Goal: Task Accomplishment & Management: Use online tool/utility

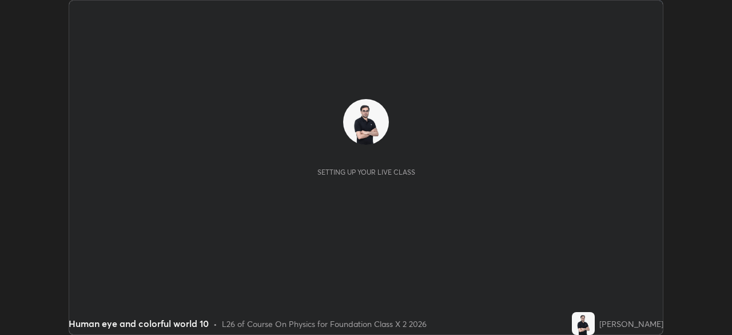
scroll to position [335, 731]
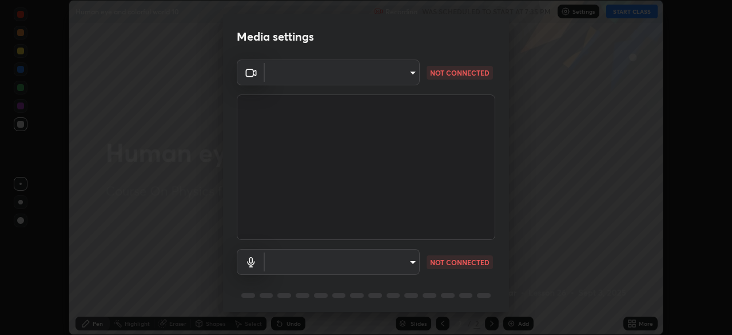
type input "3b4da95b33f6b1a1563534bcf4732ecb9f6ec01b6c9fd3ad335ad298c697ebcd"
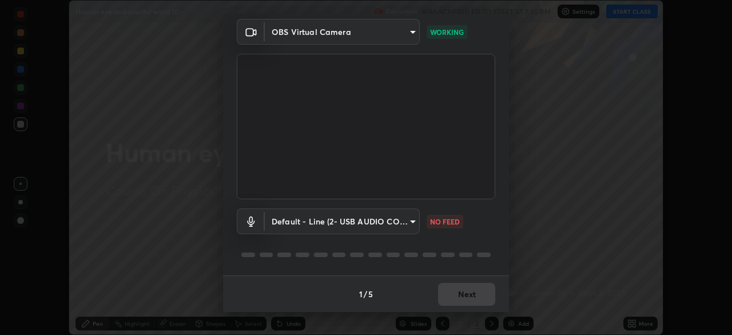
click at [392, 221] on body "Erase all Human eye and colorful world 10 Recording WAS SCHEDULED TO START AT 7…" at bounding box center [366, 167] width 732 height 335
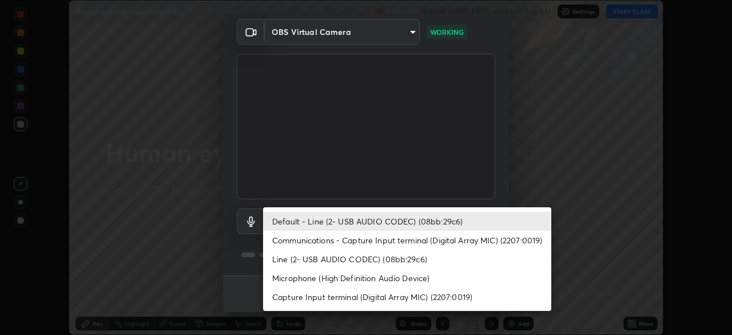
click at [386, 239] on li "Communications - Capture Input terminal (Digital Array MIC) (2207:0019)" at bounding box center [407, 239] width 288 height 19
type input "communications"
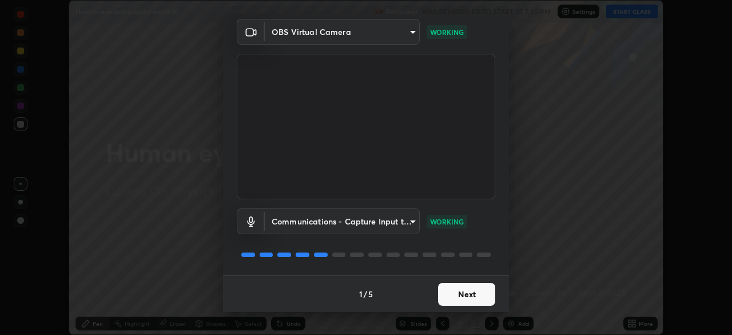
click at [456, 294] on button "Next" at bounding box center [466, 293] width 57 height 23
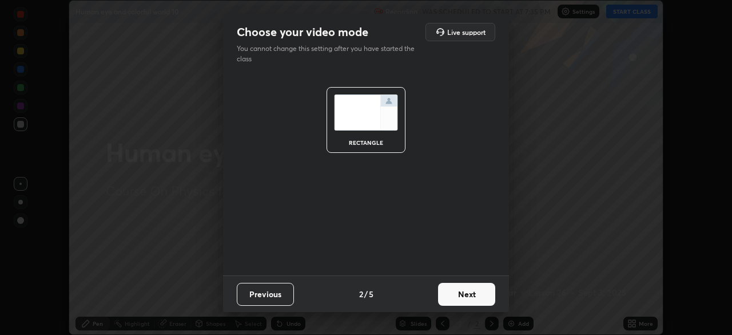
scroll to position [0, 0]
click at [456, 294] on button "Next" at bounding box center [466, 293] width 57 height 23
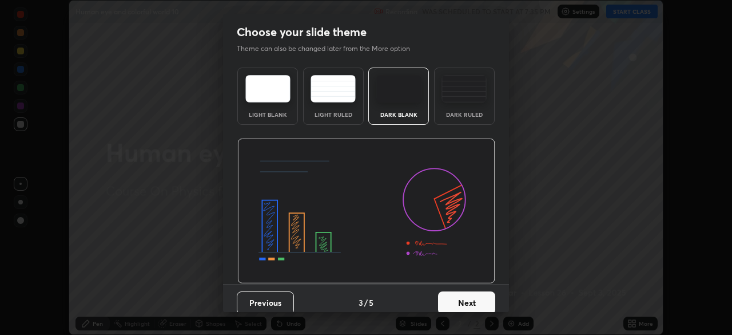
click at [463, 298] on button "Next" at bounding box center [466, 302] width 57 height 23
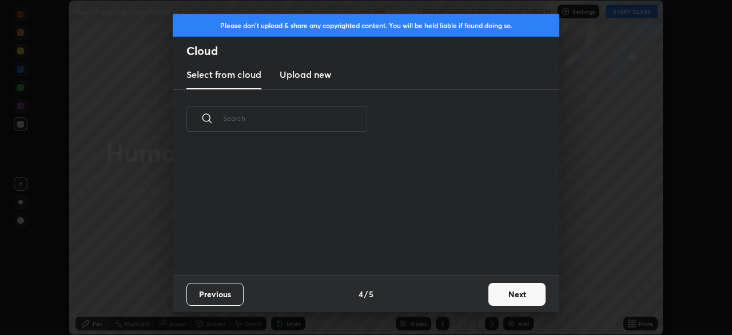
scroll to position [127, 367]
click at [506, 294] on button "Next" at bounding box center [516, 293] width 57 height 23
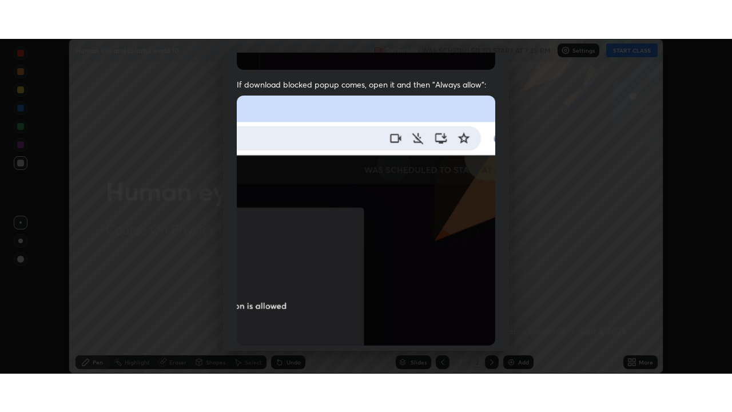
scroll to position [274, 0]
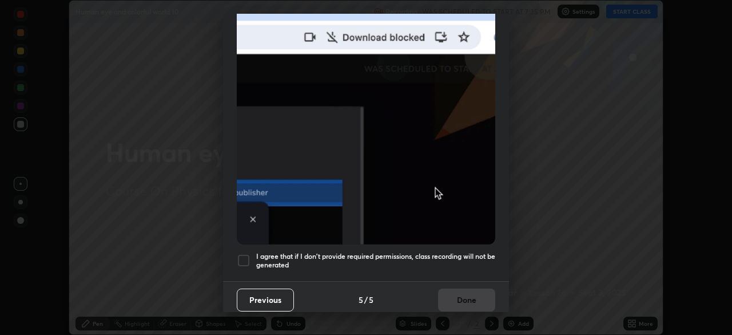
click at [246, 256] on div at bounding box center [244, 260] width 14 height 14
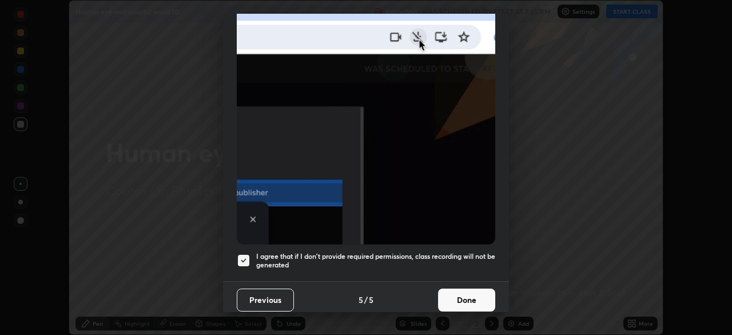
click at [455, 293] on button "Done" at bounding box center [466, 299] width 57 height 23
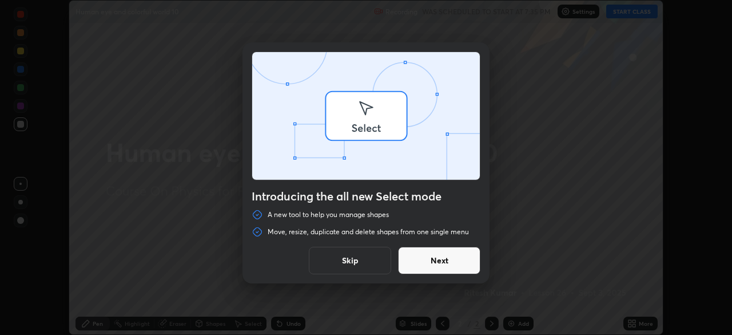
click at [625, 14] on div "Introducing the all new Select mode A new tool to help you manage shapes Move, …" at bounding box center [366, 167] width 732 height 335
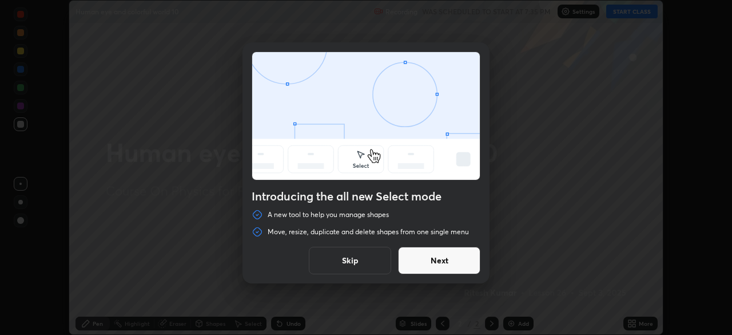
click at [357, 267] on button "Skip" at bounding box center [350, 259] width 82 height 27
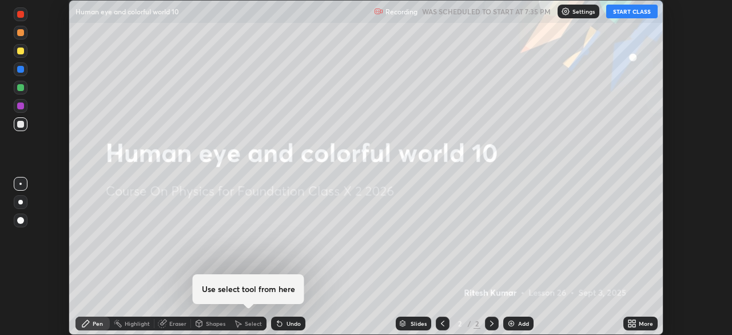
click at [633, 13] on button "START CLASS" at bounding box center [631, 12] width 51 height 14
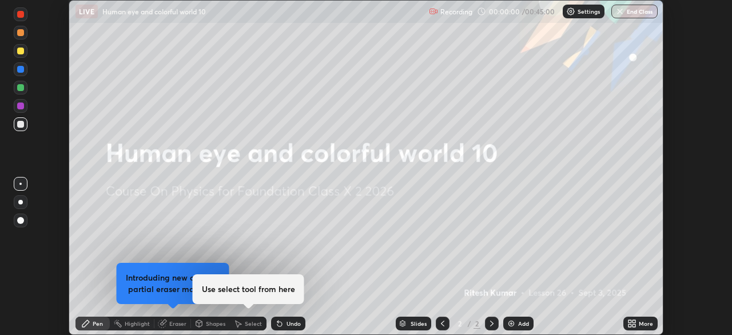
click at [637, 322] on div "More" at bounding box center [640, 323] width 34 height 14
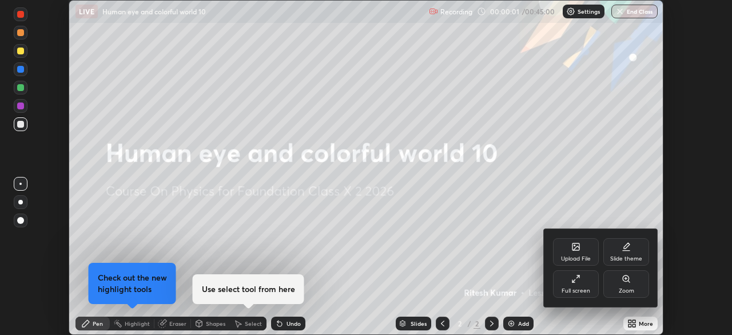
click at [588, 282] on div "Full screen" at bounding box center [576, 283] width 46 height 27
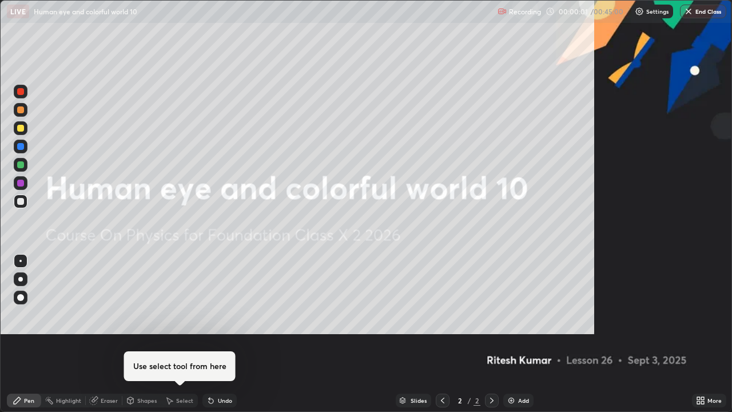
scroll to position [412, 732]
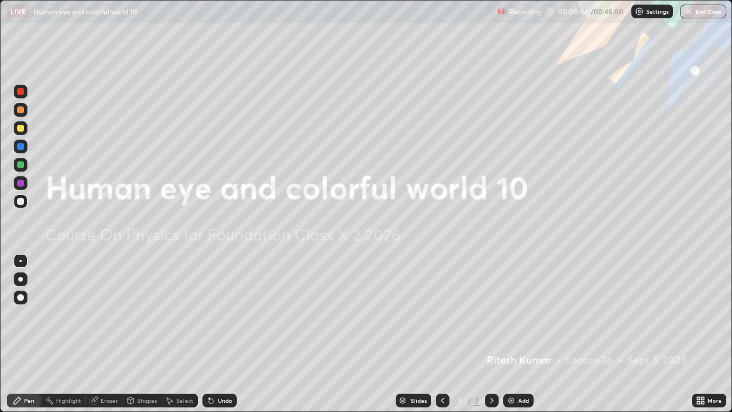
click at [511, 334] on img at bounding box center [511, 400] width 9 height 9
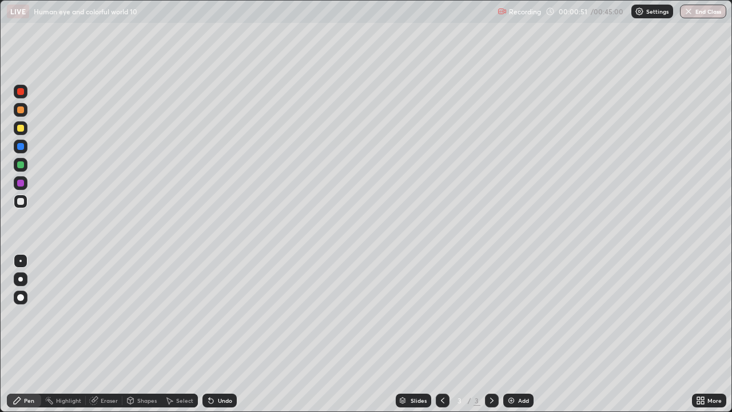
click at [22, 127] on div at bounding box center [20, 128] width 7 height 7
click at [22, 196] on div at bounding box center [21, 201] width 14 height 14
click at [19, 91] on div at bounding box center [20, 91] width 7 height 7
click at [22, 203] on div at bounding box center [20, 201] width 7 height 7
click at [19, 166] on div at bounding box center [20, 164] width 7 height 7
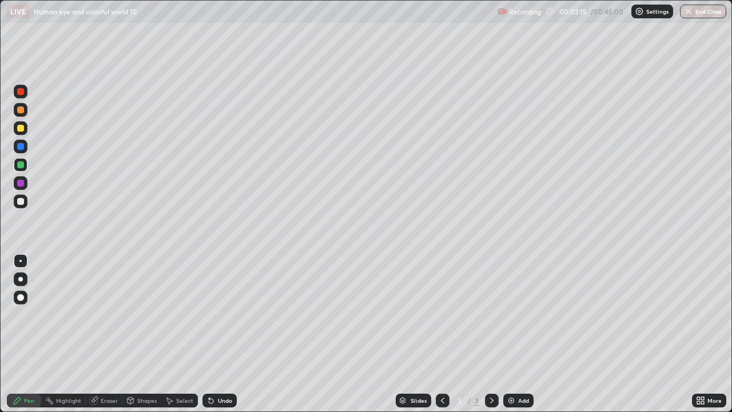
click at [22, 199] on div at bounding box center [20, 201] width 7 height 7
click at [20, 94] on div at bounding box center [20, 91] width 7 height 7
click at [21, 186] on div at bounding box center [20, 183] width 7 height 7
click at [22, 91] on div at bounding box center [20, 91] width 7 height 7
click at [21, 183] on div at bounding box center [20, 183] width 7 height 7
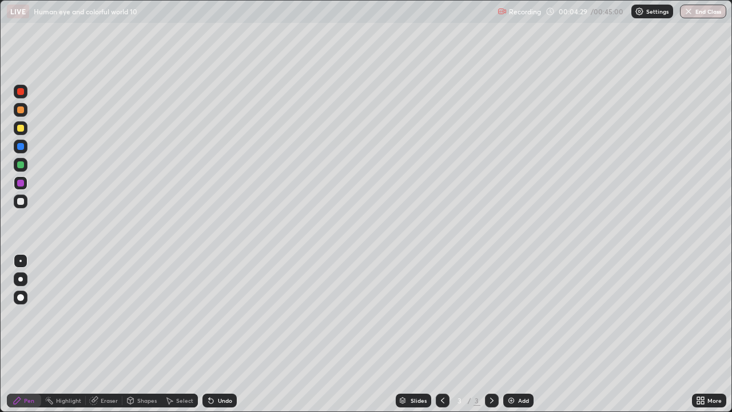
click at [22, 97] on div at bounding box center [21, 92] width 14 height 14
click at [21, 202] on div at bounding box center [20, 201] width 7 height 7
click at [514, 334] on img at bounding box center [511, 400] width 9 height 9
click at [21, 202] on div at bounding box center [20, 201] width 7 height 7
click at [15, 166] on div at bounding box center [21, 165] width 14 height 14
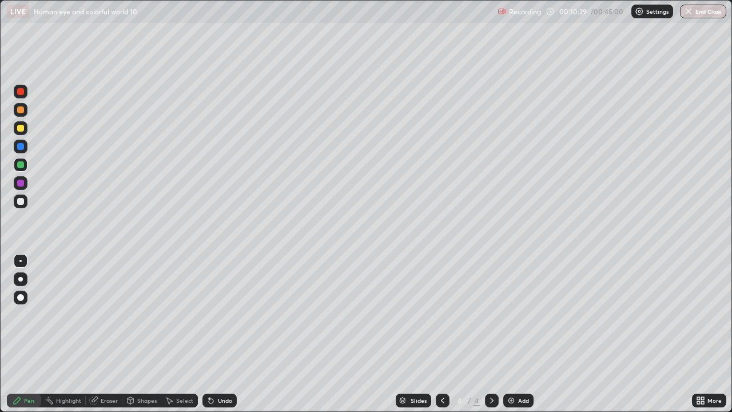
click at [23, 89] on div at bounding box center [20, 91] width 7 height 7
click at [18, 122] on div at bounding box center [21, 128] width 14 height 14
click at [23, 202] on div at bounding box center [20, 201] width 7 height 7
click at [513, 334] on img at bounding box center [511, 400] width 9 height 9
click at [18, 166] on div at bounding box center [20, 164] width 7 height 7
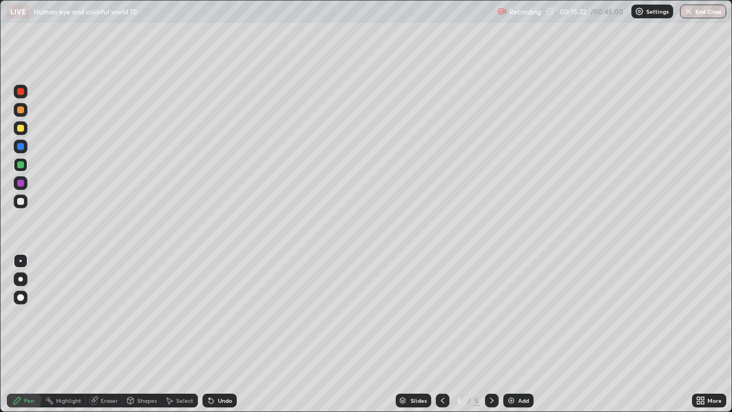
click at [508, 334] on img at bounding box center [511, 400] width 9 height 9
click at [22, 130] on div at bounding box center [20, 128] width 7 height 7
click at [20, 201] on div at bounding box center [20, 201] width 7 height 7
click at [22, 204] on div at bounding box center [20, 201] width 7 height 7
click at [19, 125] on div at bounding box center [20, 128] width 7 height 7
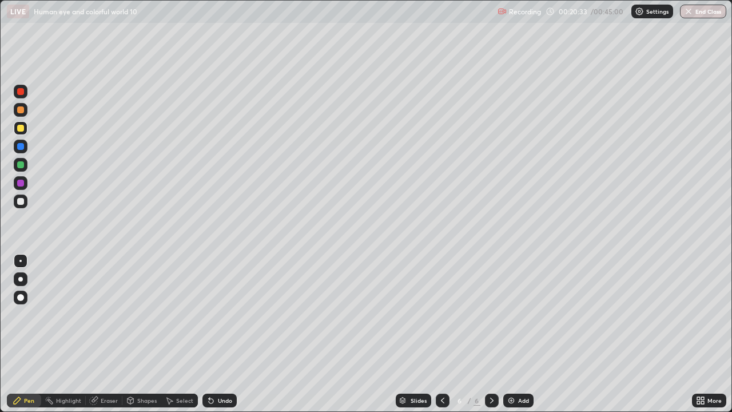
click at [25, 94] on div at bounding box center [21, 92] width 14 height 14
click at [21, 95] on div at bounding box center [21, 92] width 14 height 14
click at [18, 127] on div at bounding box center [20, 128] width 7 height 7
click at [22, 197] on div at bounding box center [21, 201] width 14 height 14
click at [17, 167] on div at bounding box center [21, 165] width 14 height 14
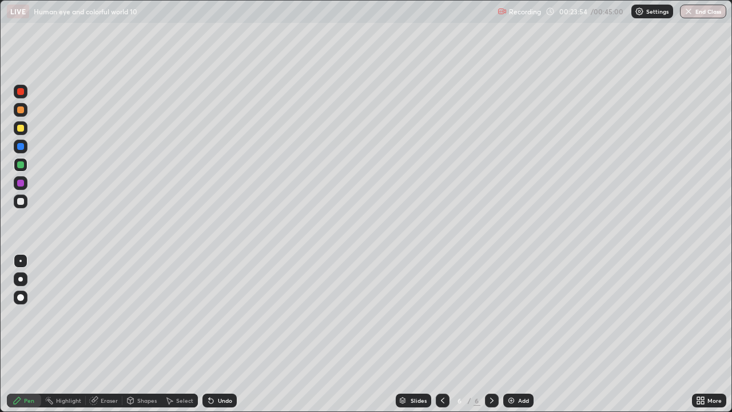
click at [21, 201] on div at bounding box center [20, 201] width 7 height 7
click at [512, 334] on img at bounding box center [511, 400] width 9 height 9
click at [20, 110] on div at bounding box center [20, 109] width 7 height 7
click at [26, 201] on div at bounding box center [21, 201] width 14 height 14
click at [22, 180] on div at bounding box center [20, 183] width 7 height 7
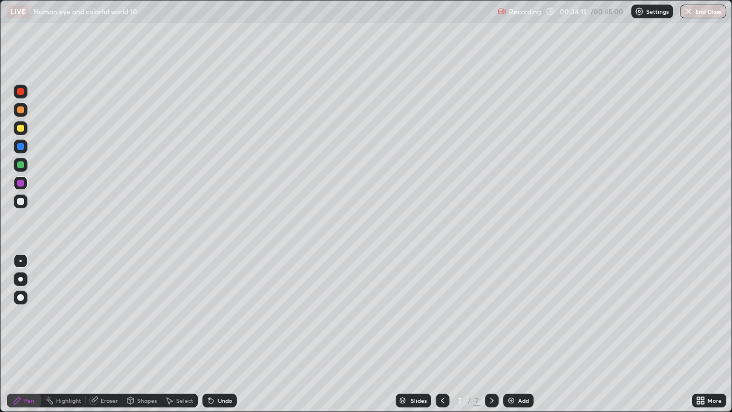
click at [507, 334] on img at bounding box center [511, 400] width 9 height 9
click at [18, 130] on div at bounding box center [20, 128] width 7 height 7
click at [22, 198] on div at bounding box center [20, 201] width 7 height 7
click at [491, 334] on icon at bounding box center [491, 400] width 3 height 6
click at [510, 334] on img at bounding box center [511, 400] width 9 height 9
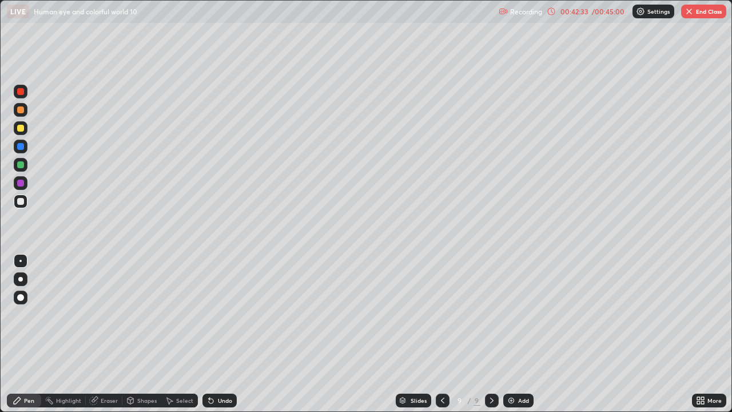
click at [696, 10] on button "End Class" at bounding box center [703, 12] width 45 height 14
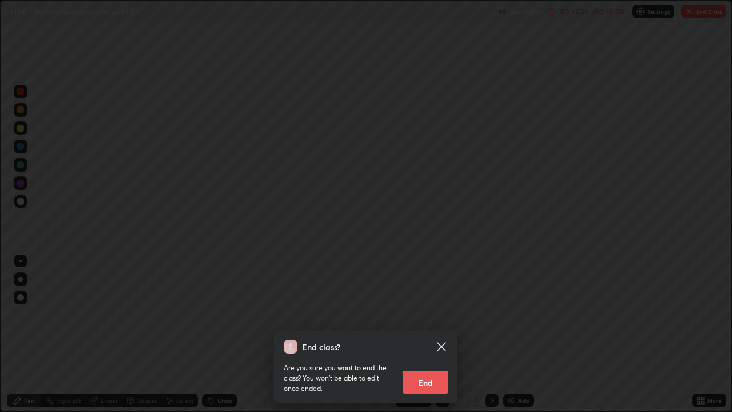
click at [422, 334] on button "End" at bounding box center [426, 382] width 46 height 23
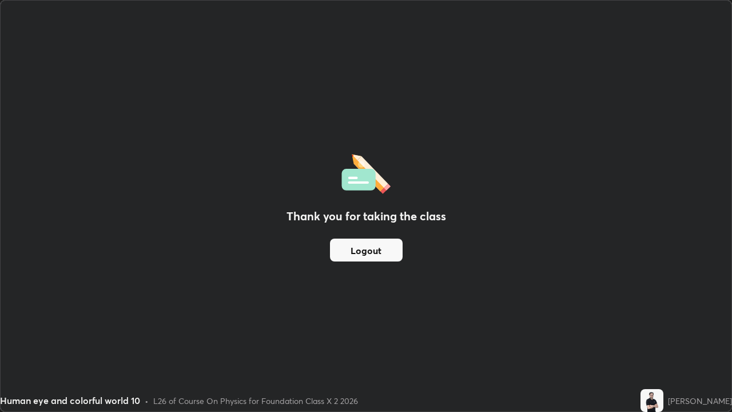
click at [383, 246] on button "Logout" at bounding box center [366, 249] width 73 height 23
